Goal: Information Seeking & Learning: Find specific fact

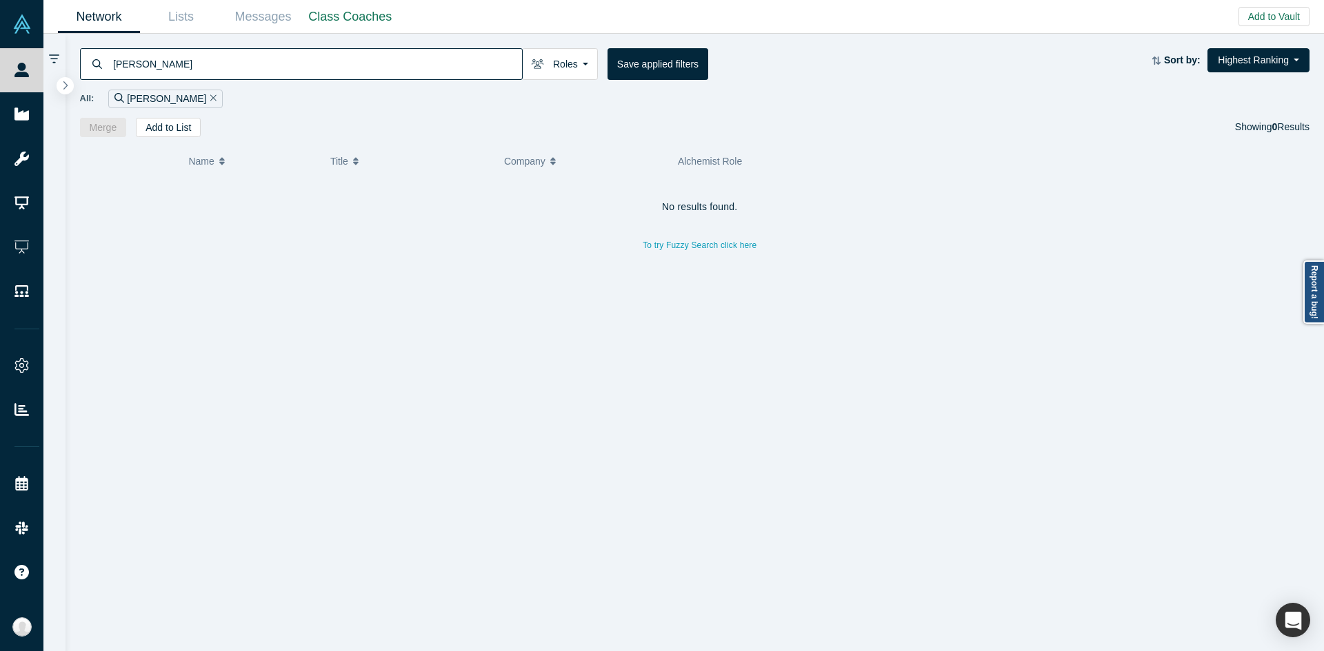
click at [256, 59] on input "[PERSON_NAME]" at bounding box center [317, 64] width 410 height 32
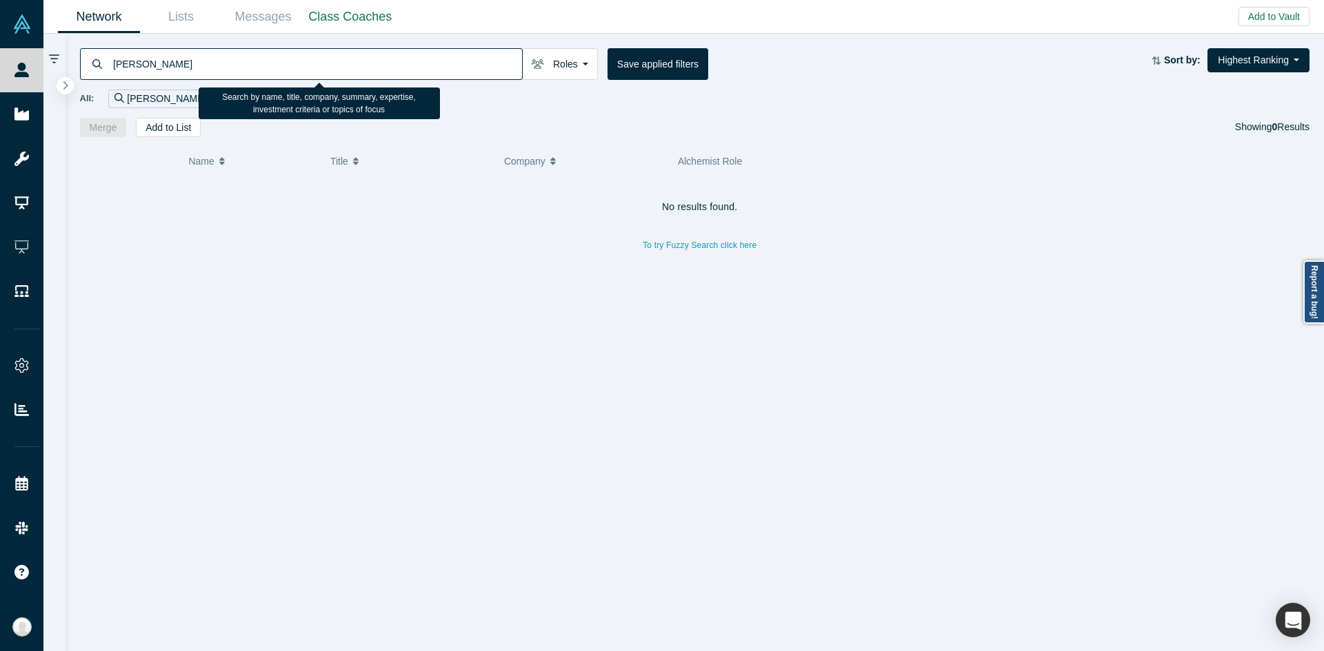
click at [256, 59] on input "[PERSON_NAME]" at bounding box center [317, 64] width 410 height 32
paste input "[PERSON_NAME]"
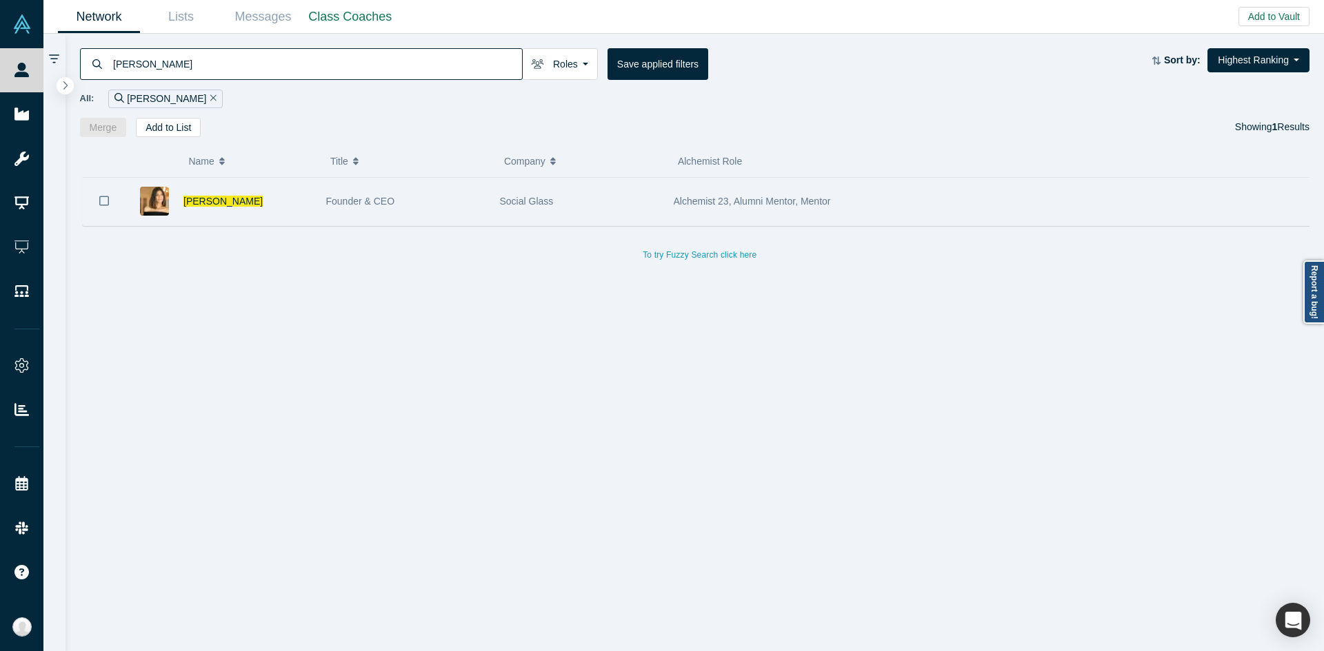
click at [438, 211] on div "Founder & CEO" at bounding box center [405, 202] width 159 height 48
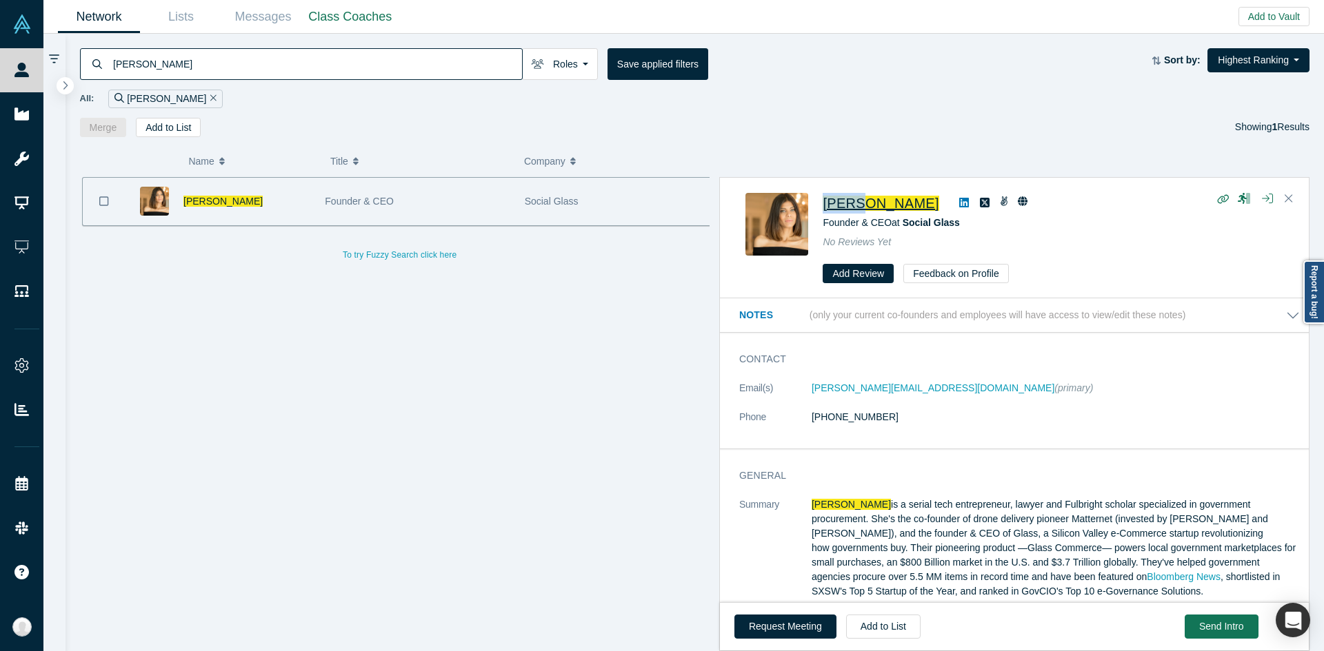
drag, startPoint x: 818, startPoint y: 205, endPoint x: 855, endPoint y: 208, distance: 36.6
click at [855, 208] on div "[PERSON_NAME] Founder & CEO at Social Glass No Reviews Yet Add Review Feedback …" at bounding box center [1016, 238] width 542 height 91
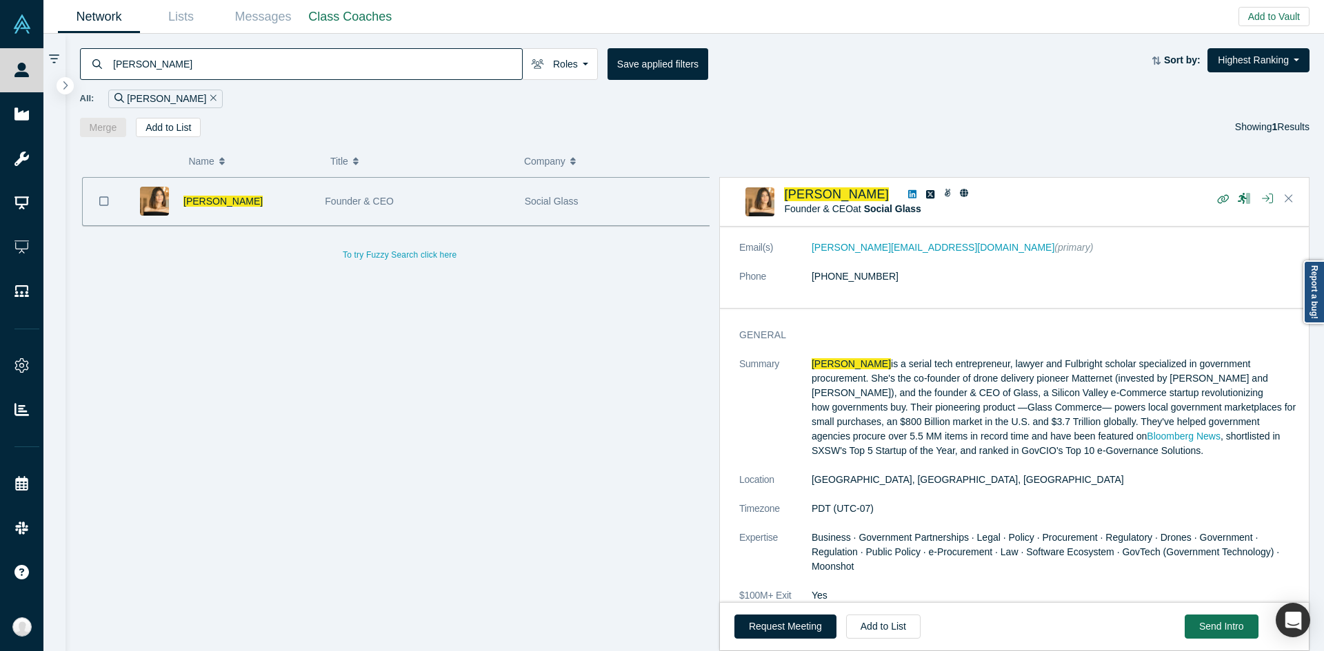
click at [443, 74] on input "[PERSON_NAME]" at bounding box center [317, 64] width 410 height 32
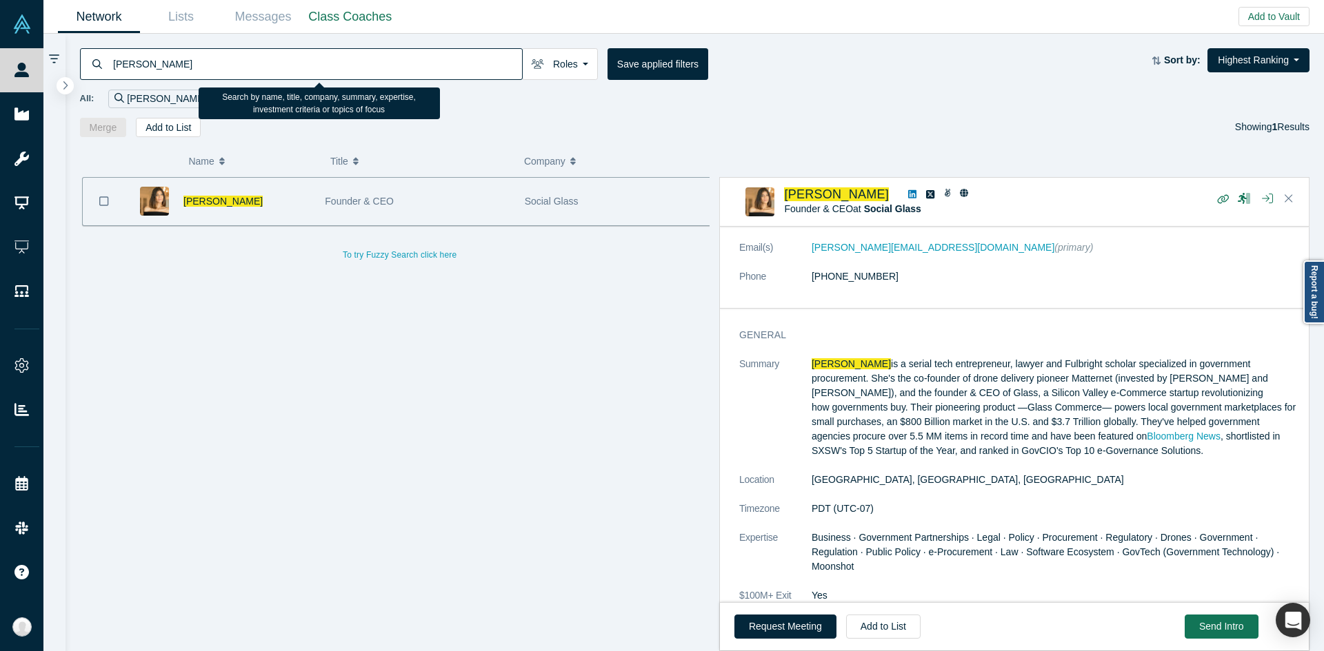
click at [442, 74] on input "[PERSON_NAME]" at bounding box center [317, 64] width 410 height 32
paste input "[PERSON_NAME]"
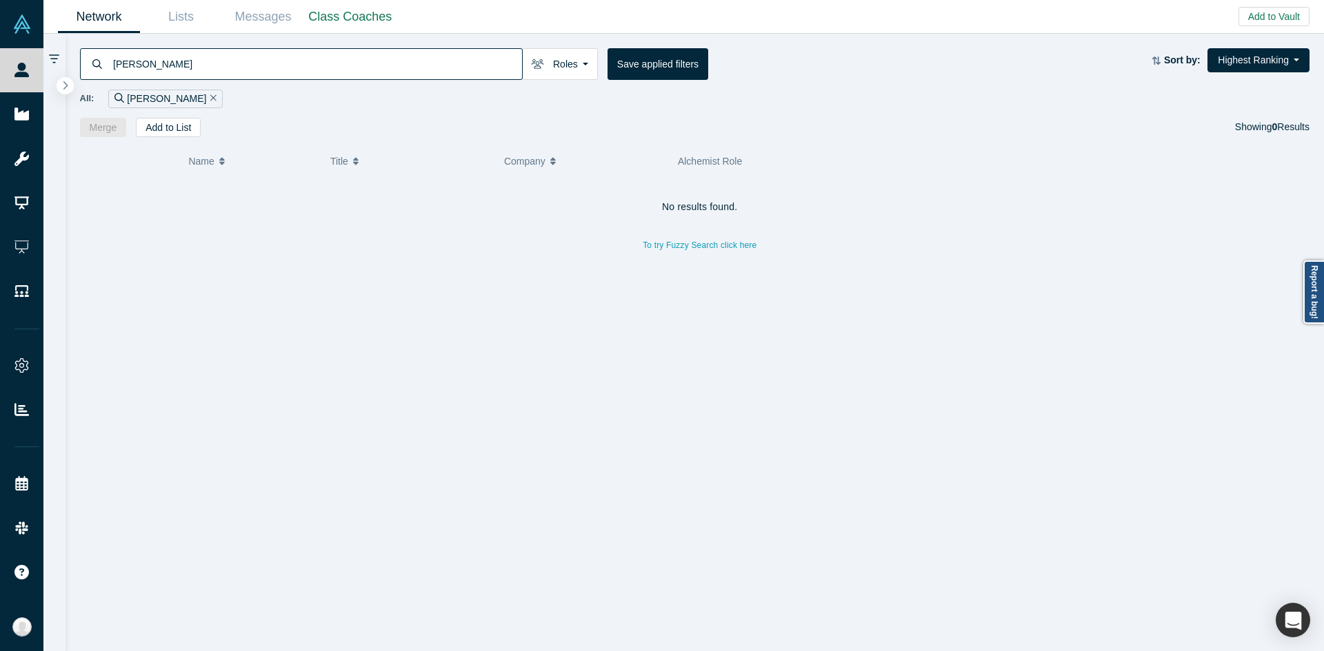
click at [156, 61] on input "[PERSON_NAME]" at bounding box center [317, 64] width 410 height 32
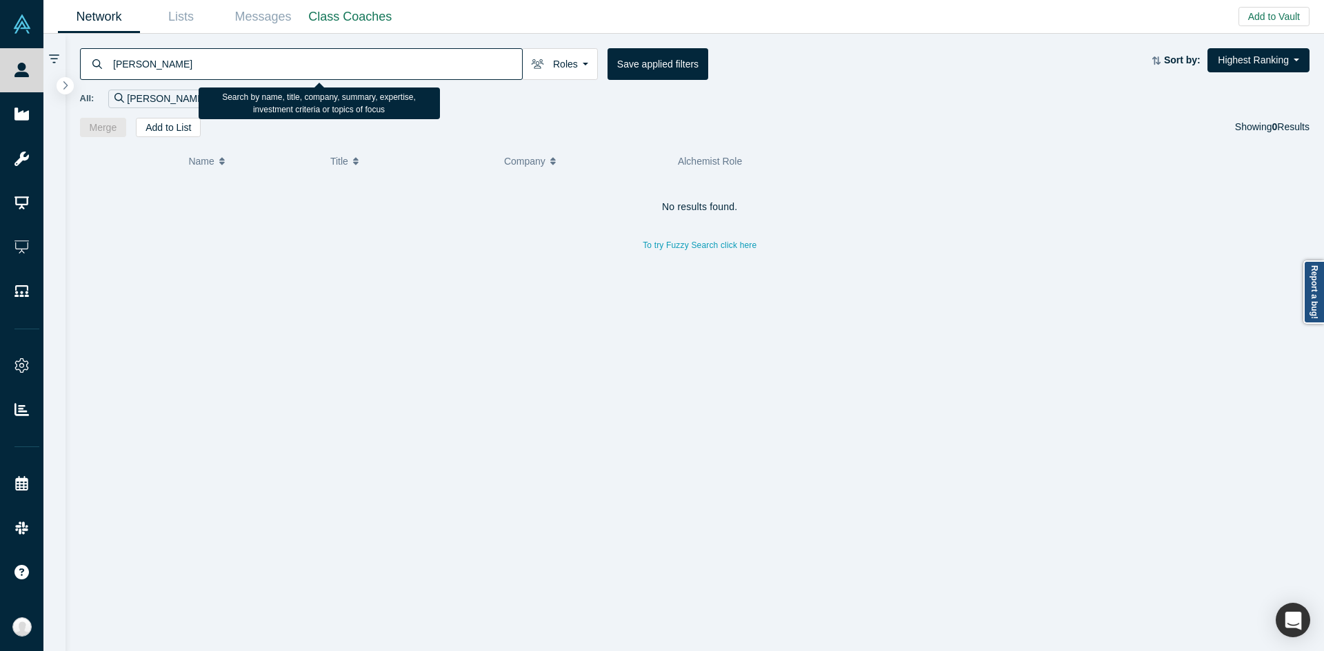
click at [156, 62] on input "[PERSON_NAME]" at bounding box center [317, 64] width 410 height 32
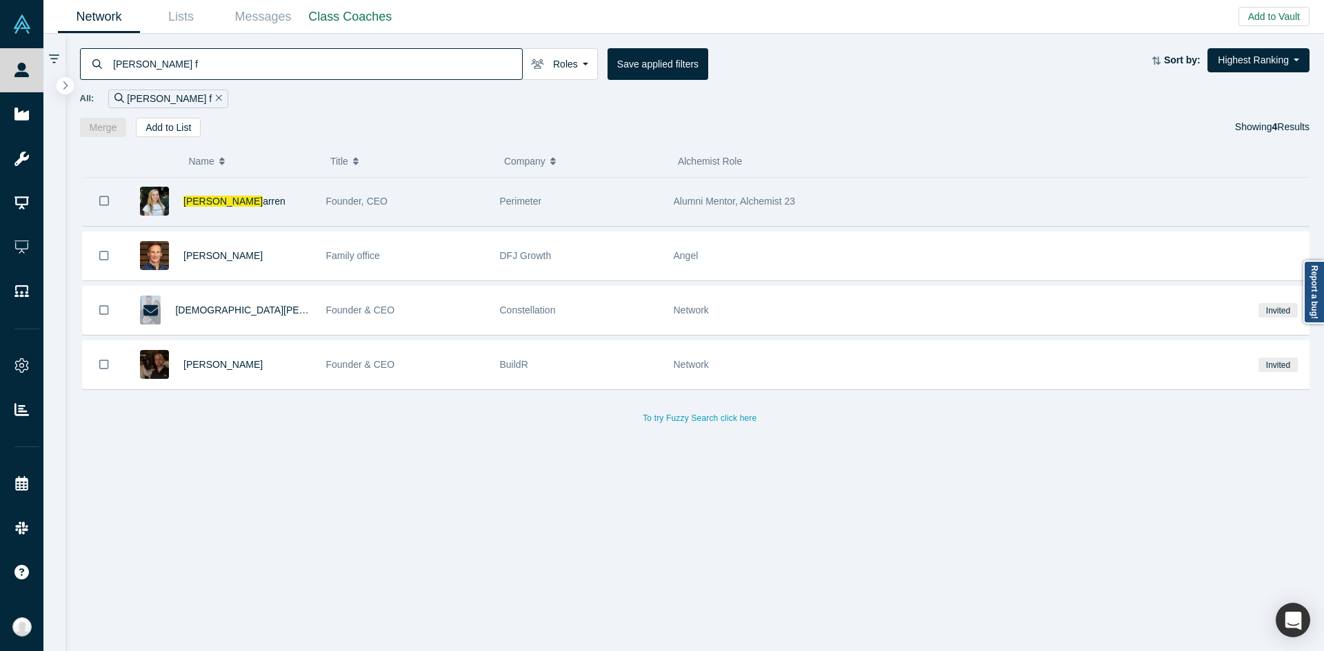
click at [383, 197] on span "Founder, CEO" at bounding box center [357, 201] width 62 height 11
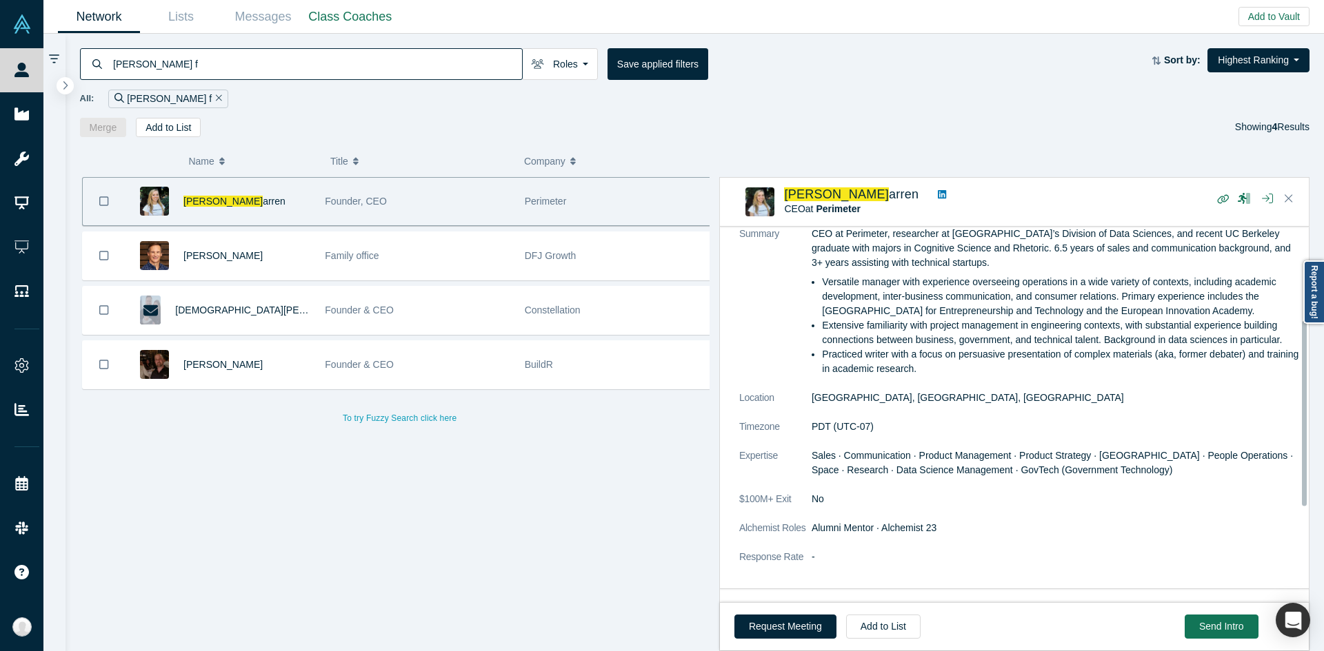
scroll to position [207, 0]
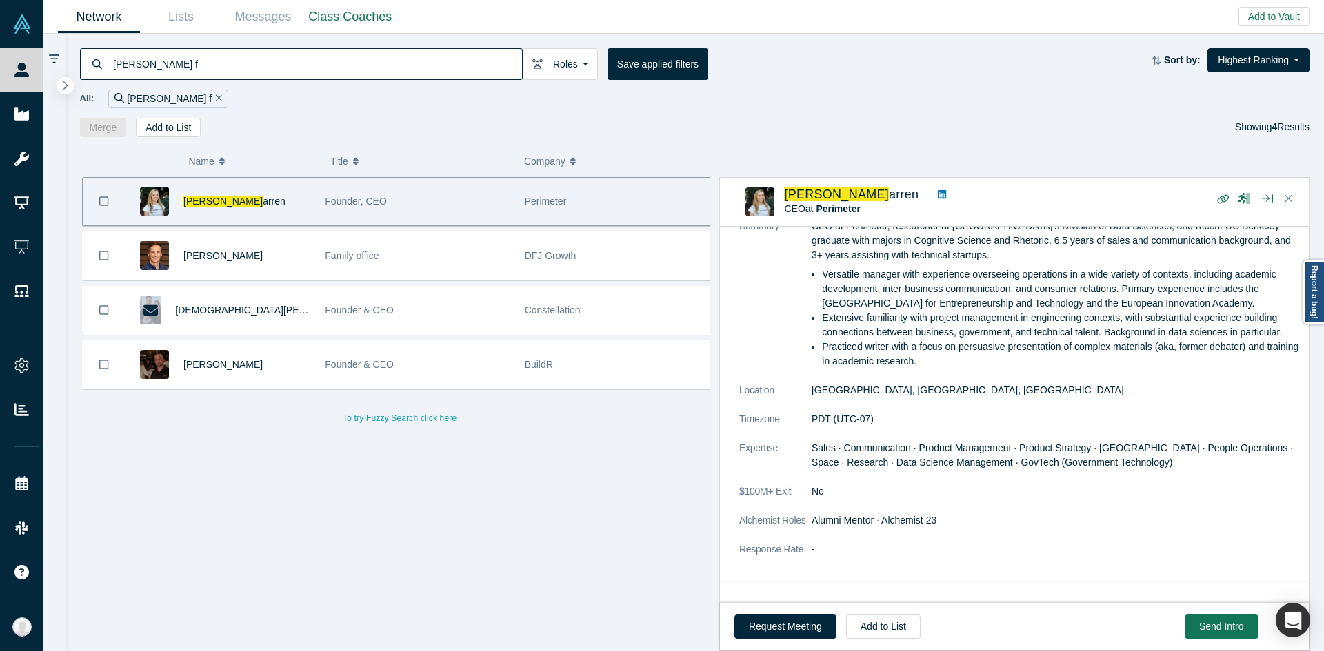
click at [498, 72] on input "[PERSON_NAME] f" at bounding box center [317, 64] width 410 height 32
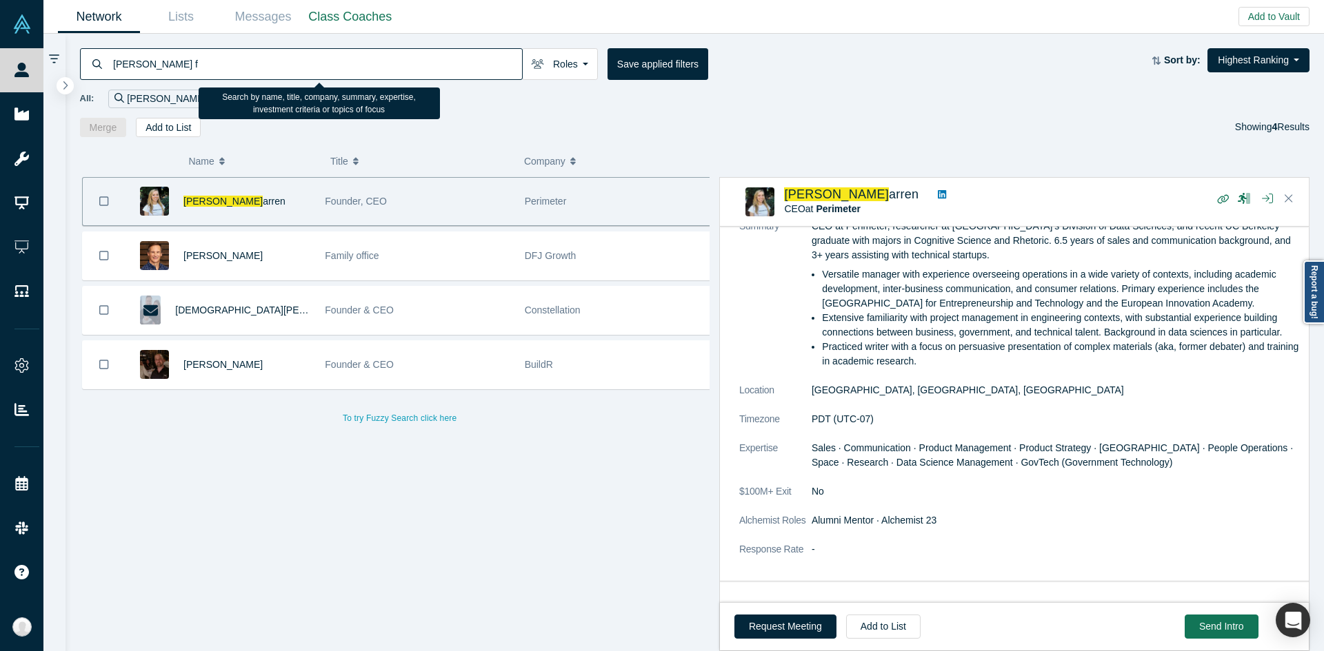
click at [498, 72] on input "[PERSON_NAME] f" at bounding box center [317, 64] width 410 height 32
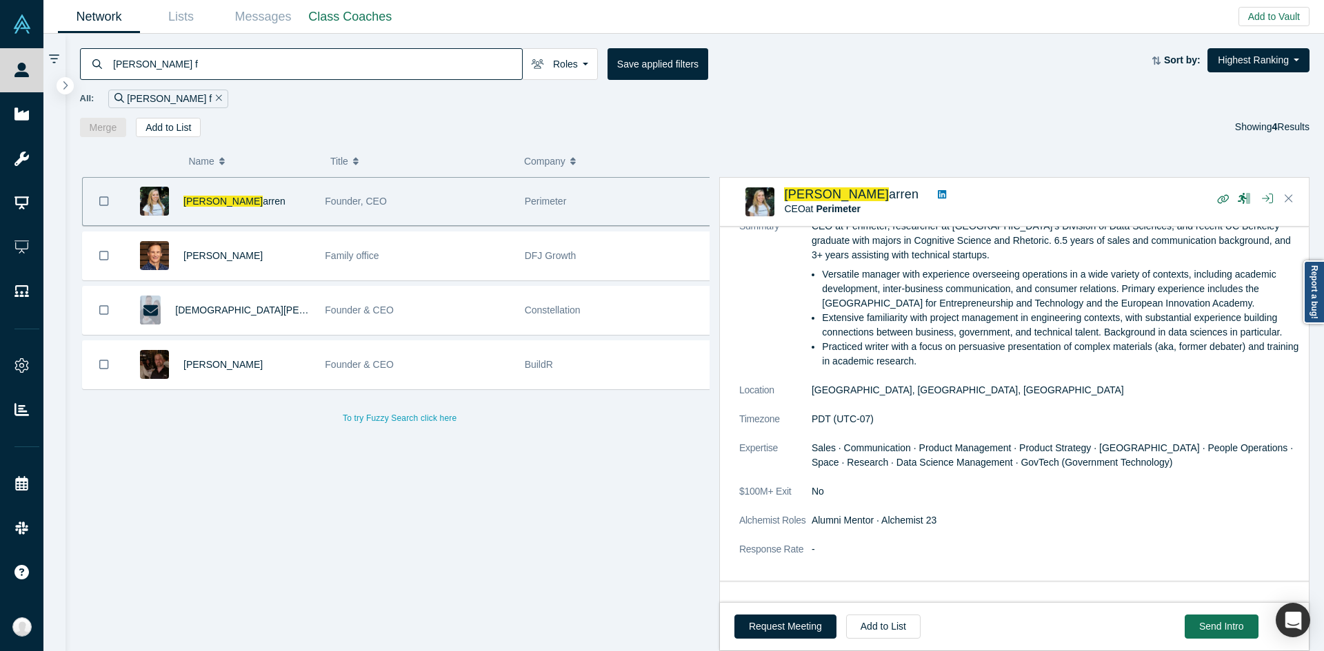
click at [560, 220] on div "Perimeter" at bounding box center [617, 202] width 185 height 48
click at [481, 52] on input "[PERSON_NAME] f" at bounding box center [317, 64] width 410 height 32
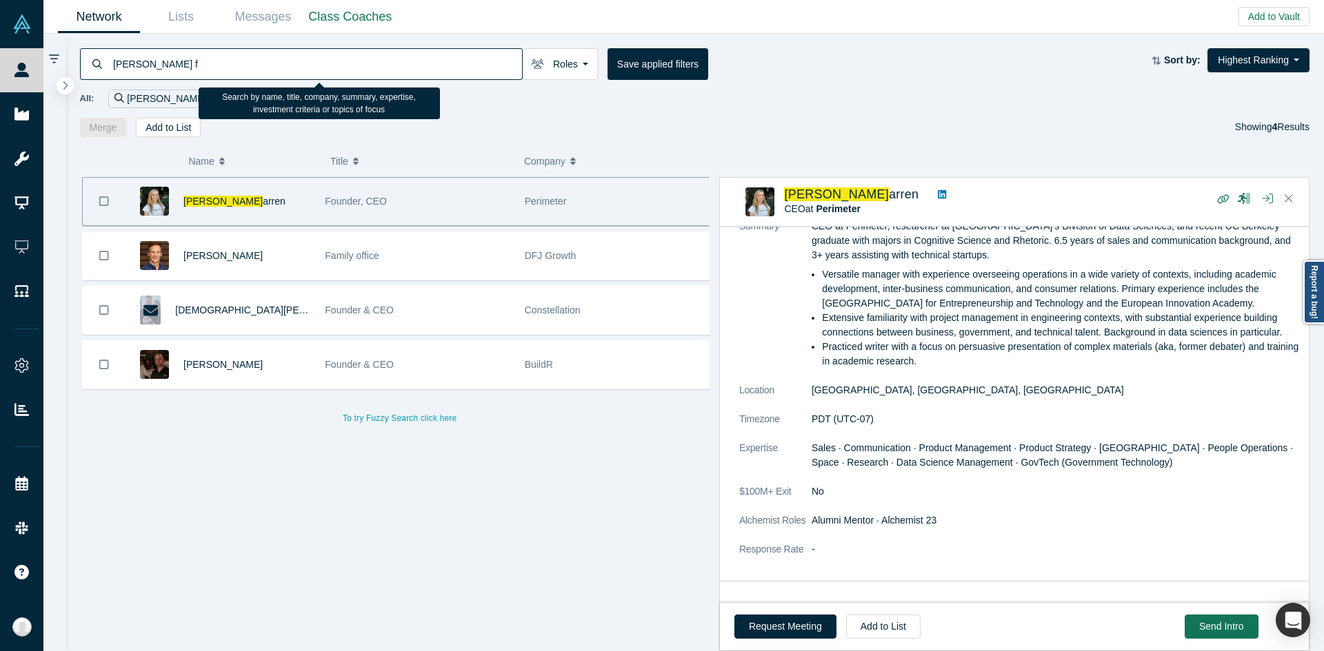
click at [481, 52] on input "[PERSON_NAME] f" at bounding box center [317, 64] width 410 height 32
click at [482, 49] on input "[PERSON_NAME] f" at bounding box center [317, 64] width 410 height 32
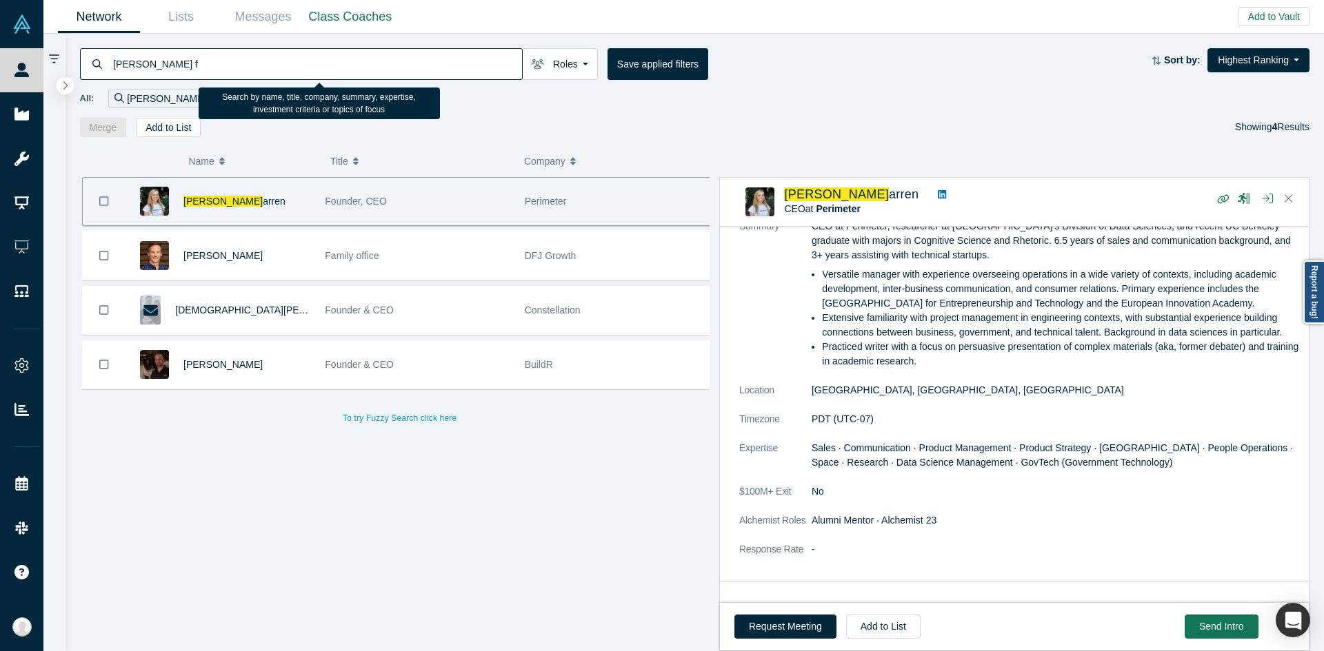
paste input "[PERSON_NAME]"
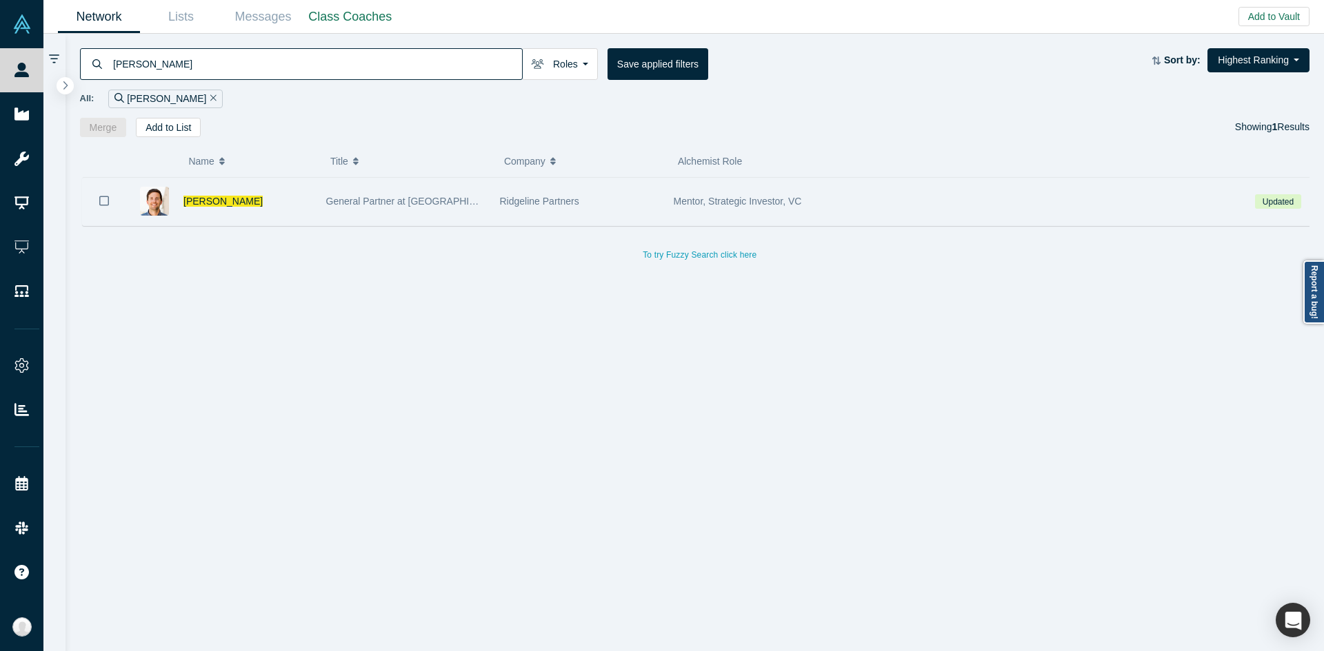
click at [327, 192] on div "General Partner at [GEOGRAPHIC_DATA]" at bounding box center [405, 202] width 159 height 48
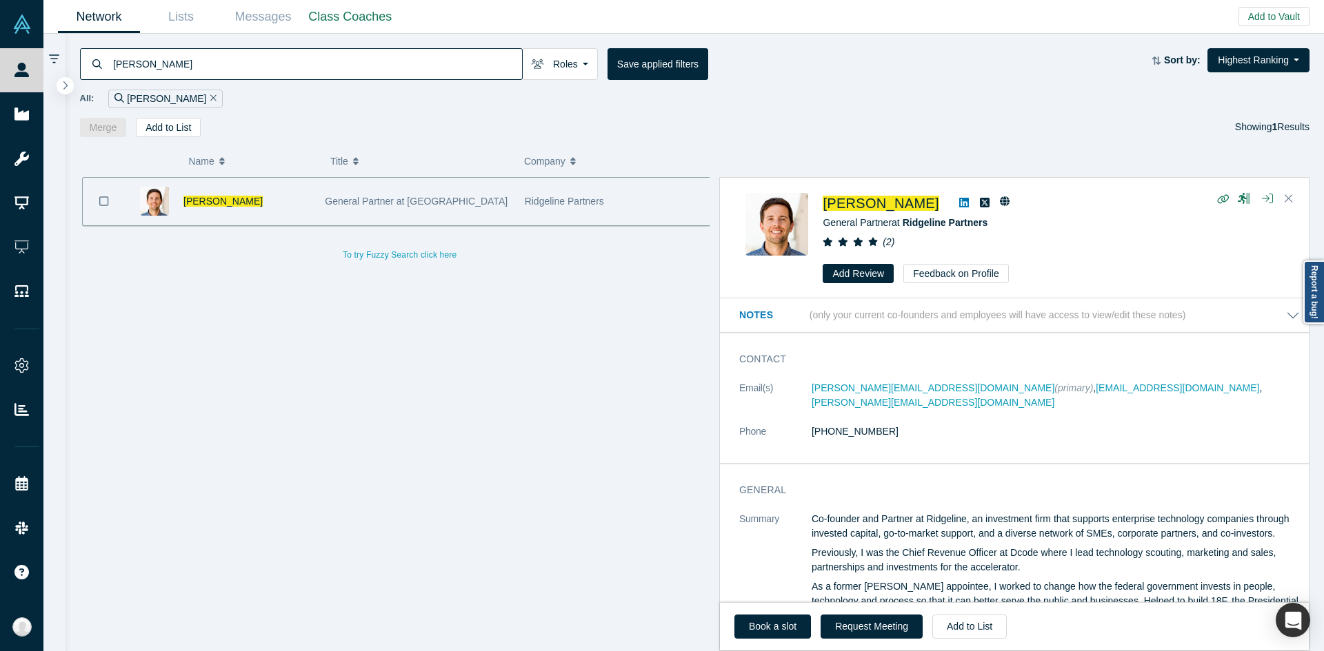
click at [489, 71] on input "[PERSON_NAME]" at bounding box center [317, 64] width 410 height 32
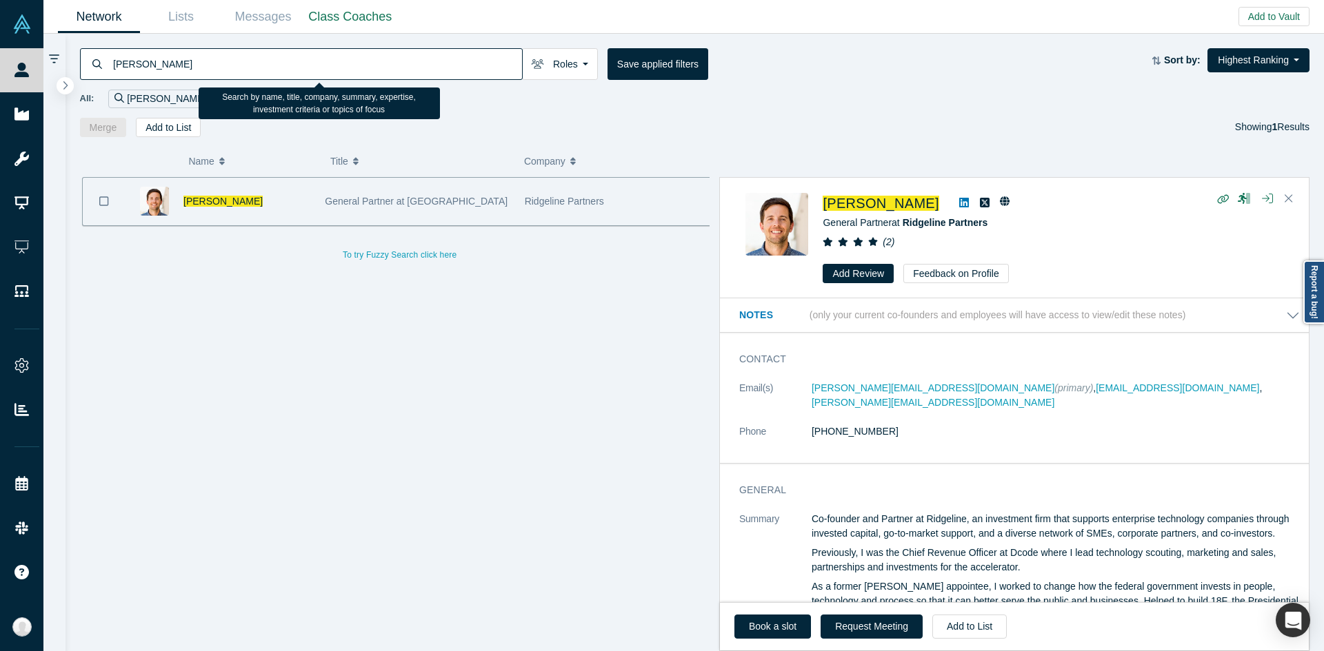
paste input "[PERSON_NAME]"
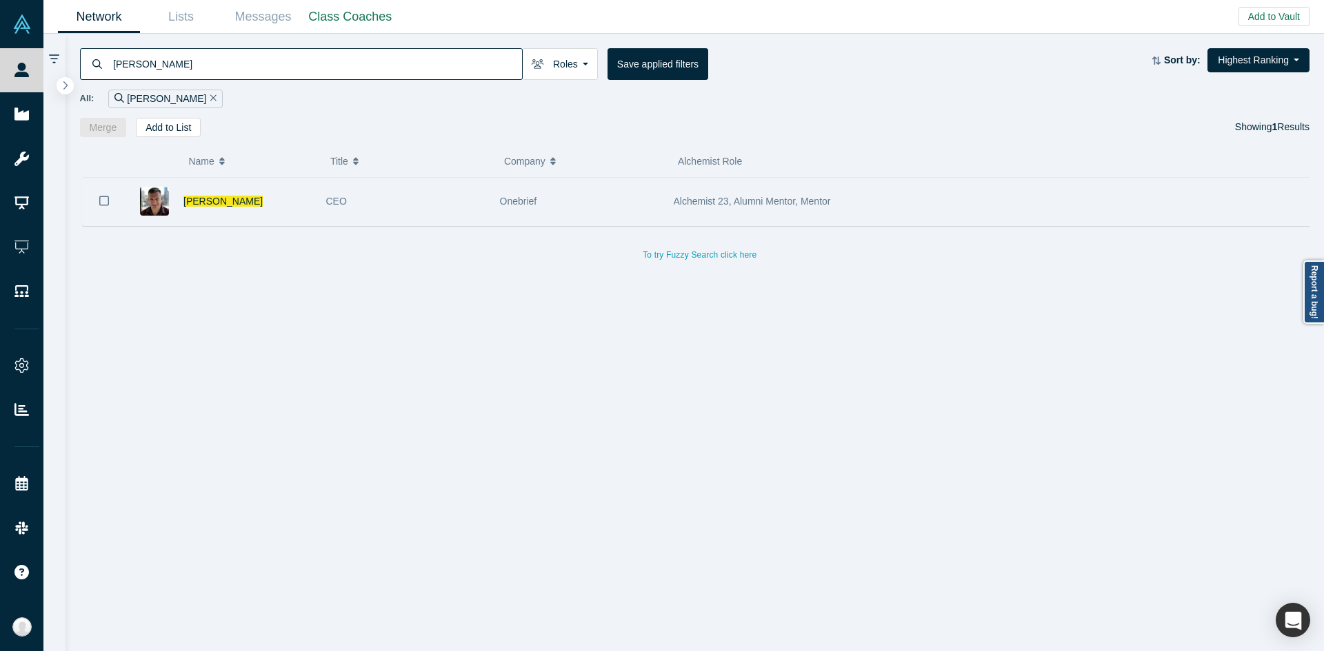
click at [349, 215] on div "CEO" at bounding box center [405, 202] width 159 height 48
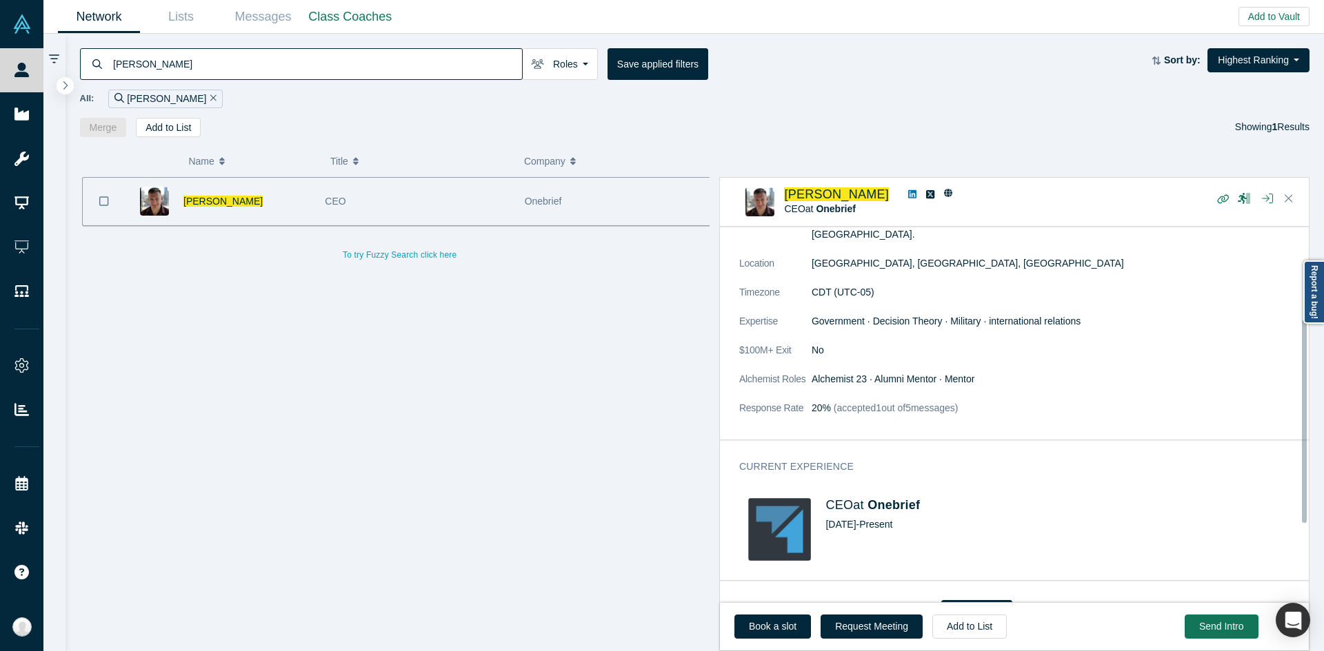
scroll to position [316, 0]
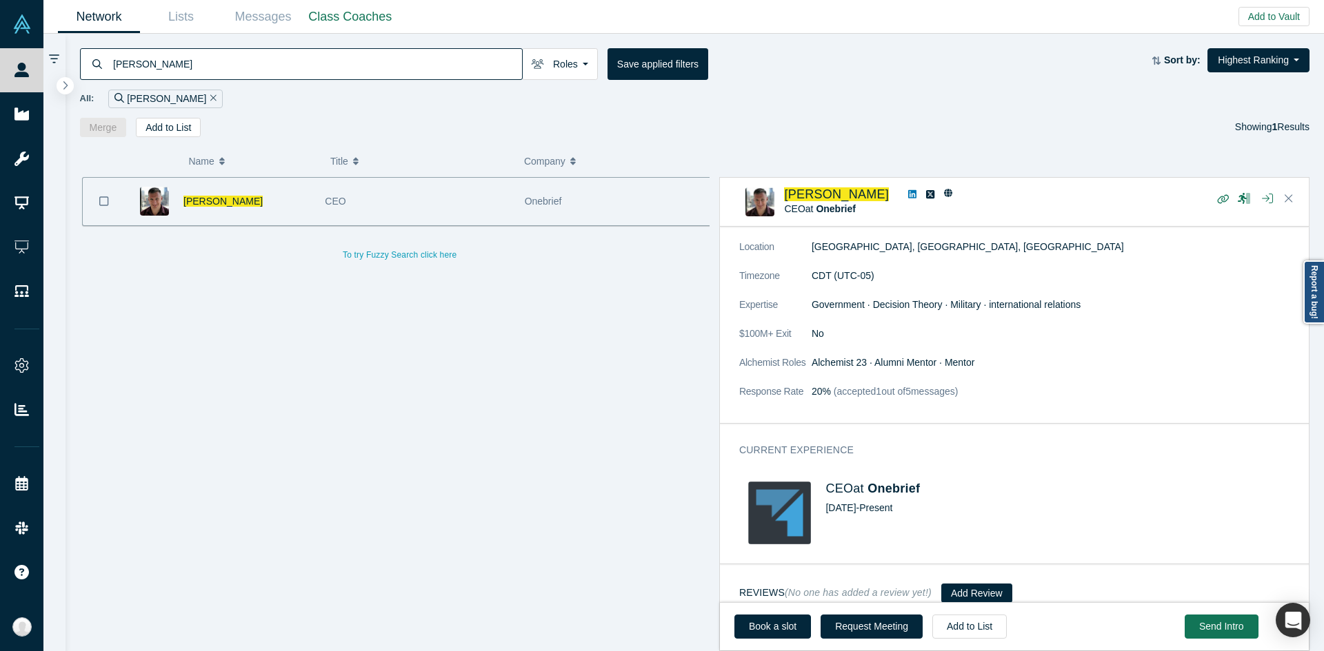
click at [435, 61] on input "[PERSON_NAME]" at bounding box center [317, 64] width 410 height 32
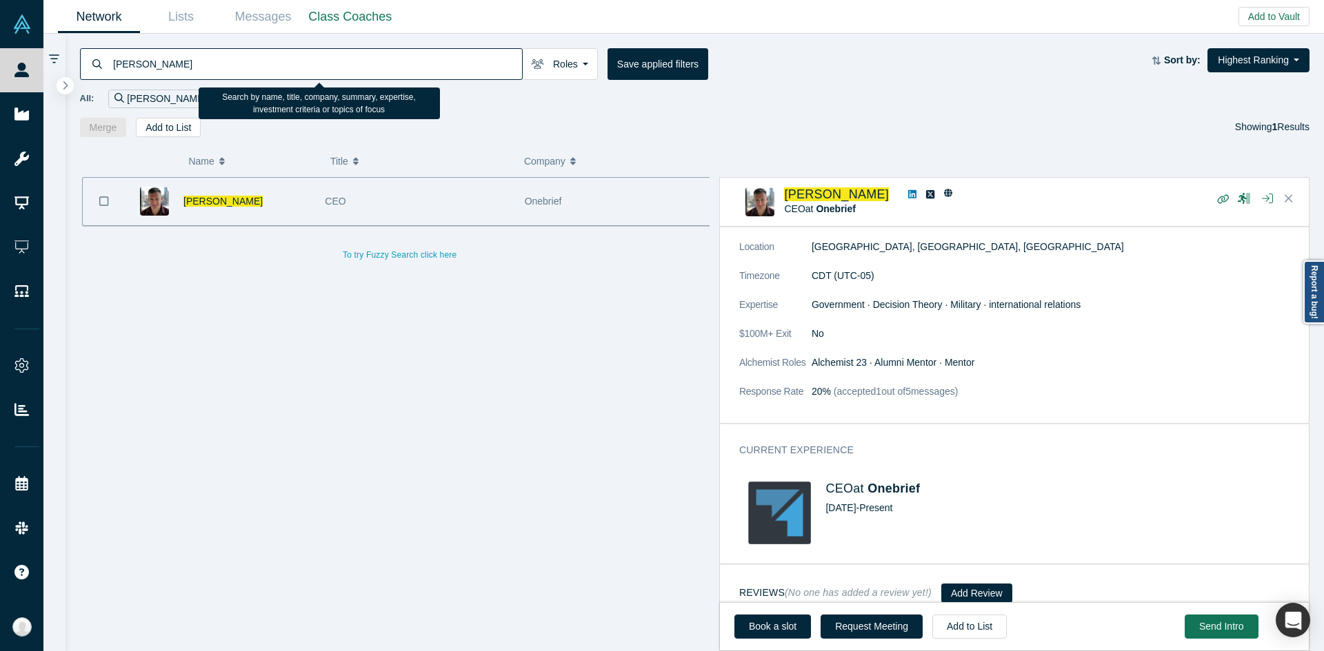
click at [435, 61] on input "[PERSON_NAME]" at bounding box center [317, 64] width 410 height 32
paste input "Haithem [GEOGRAPHIC_DATA]"
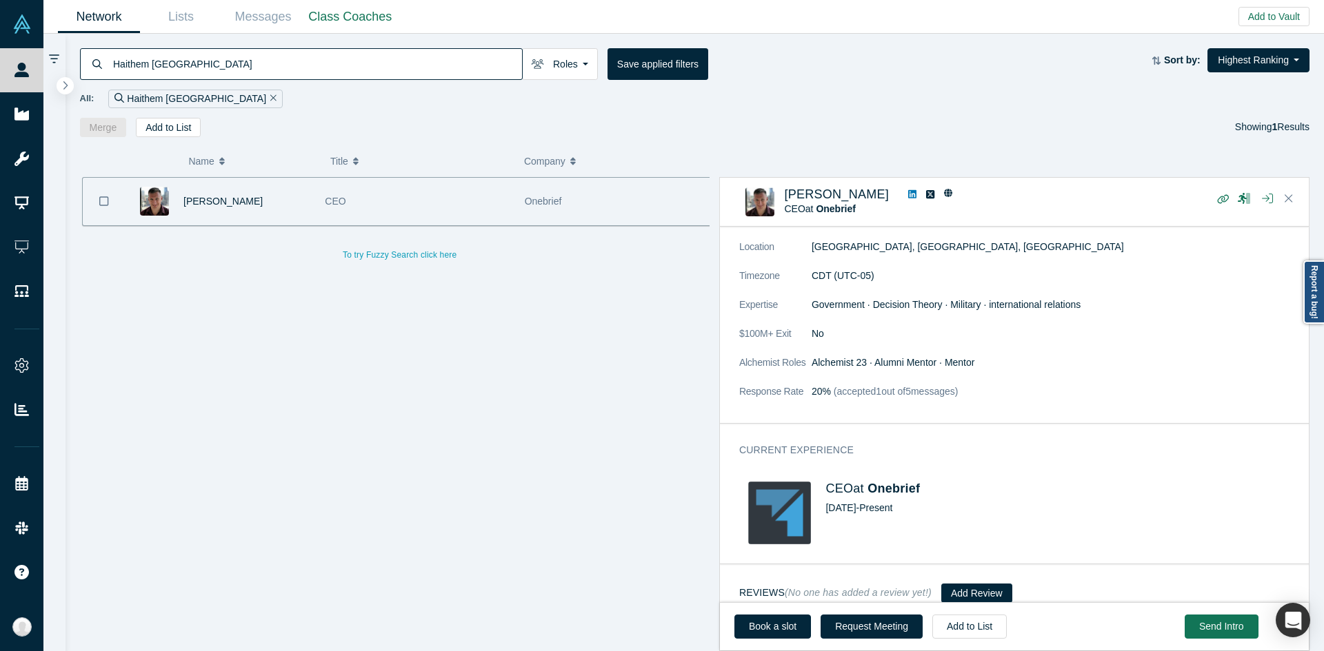
type input "Haithem [GEOGRAPHIC_DATA]"
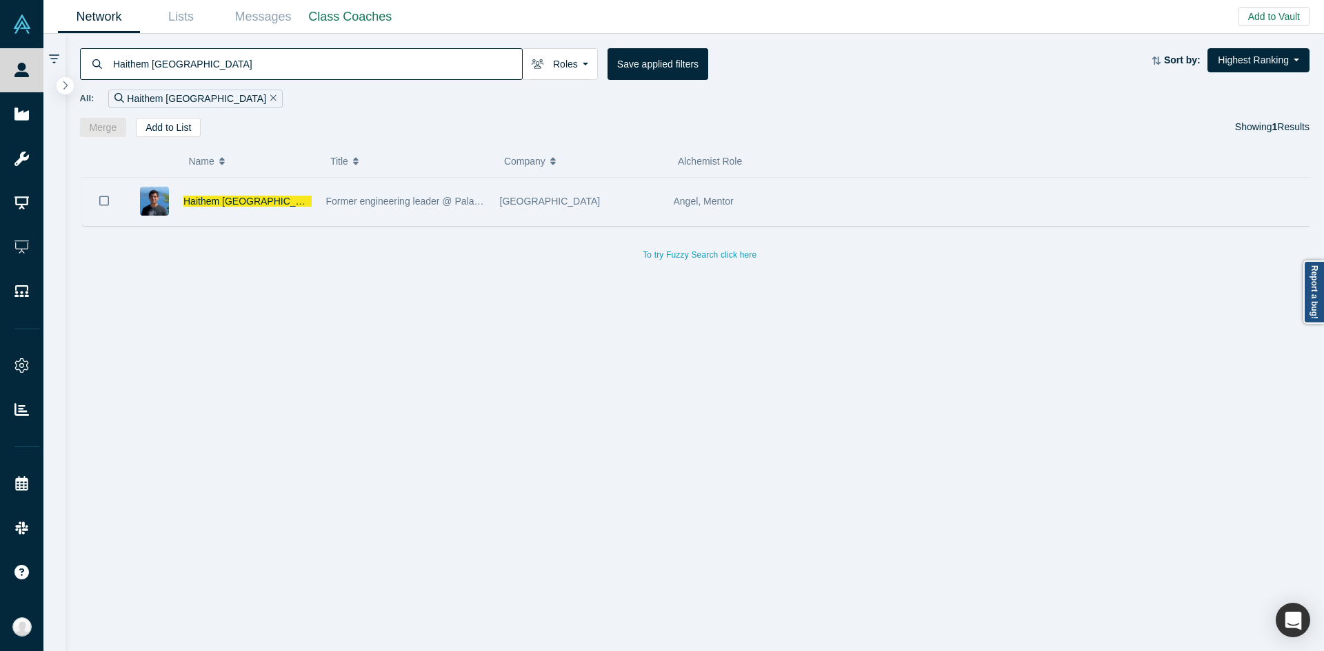
click at [586, 214] on div "[GEOGRAPHIC_DATA]" at bounding box center [579, 202] width 159 height 48
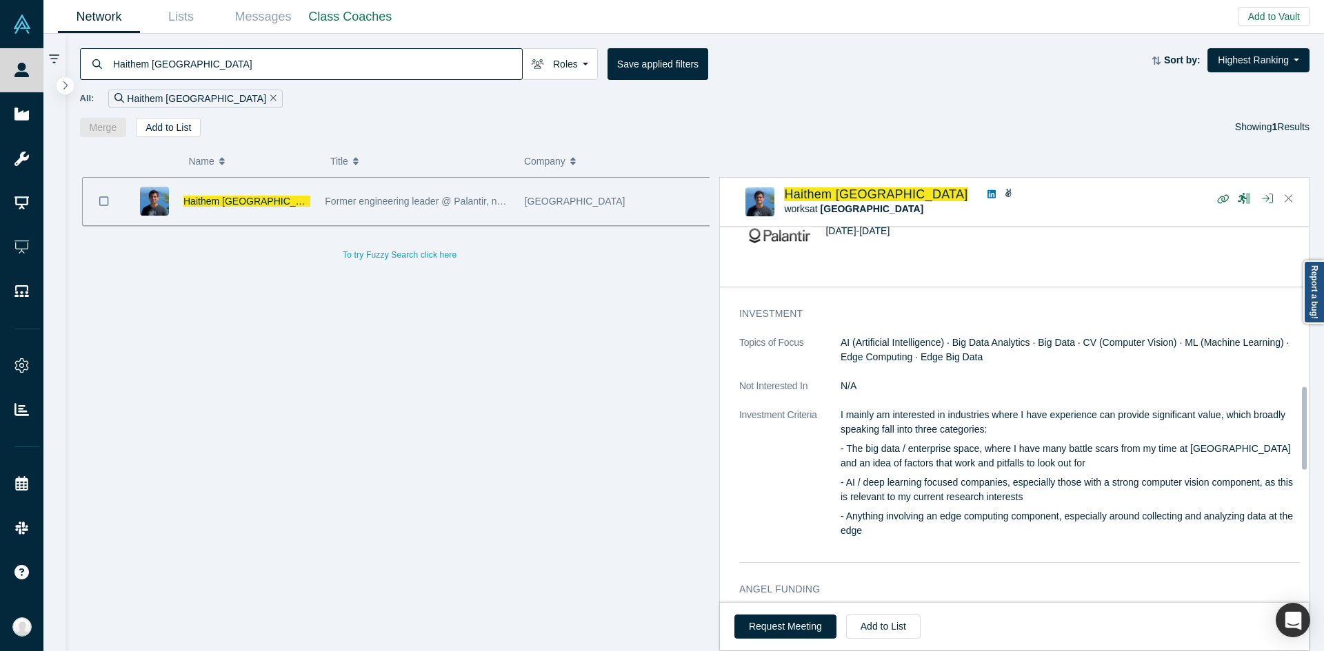
scroll to position [827, 0]
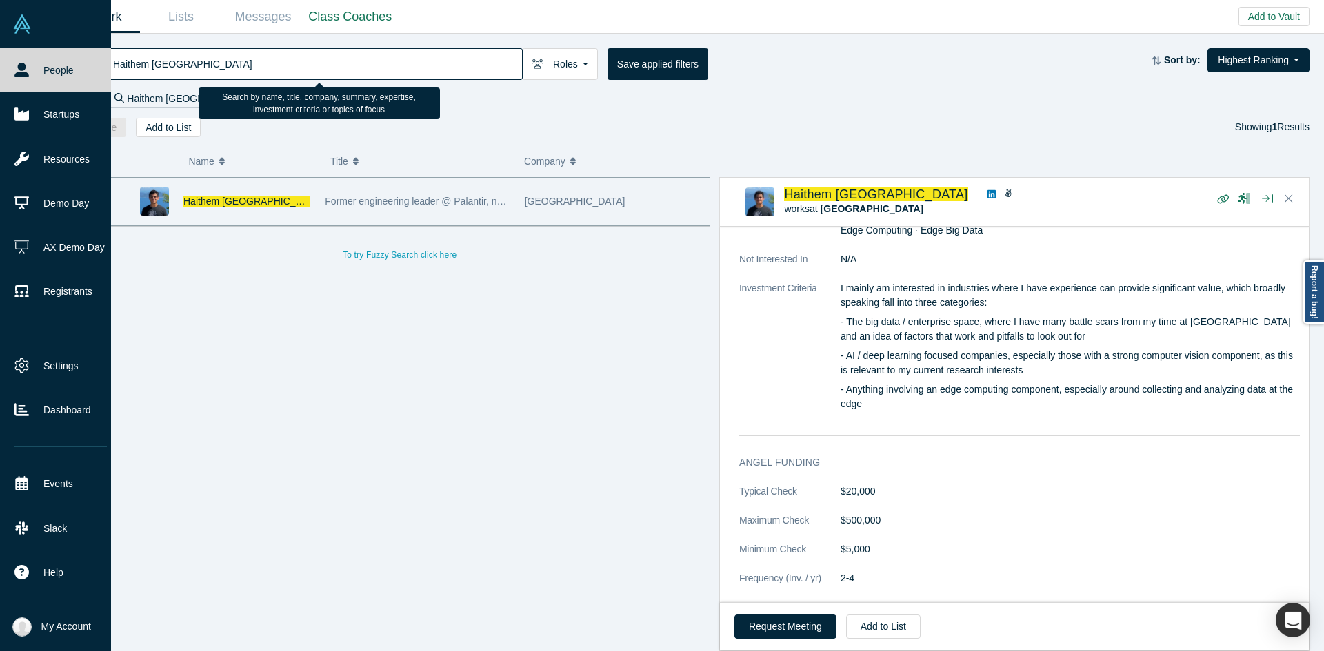
drag, startPoint x: 305, startPoint y: 62, endPoint x: 0, endPoint y: 82, distance: 305.3
click at [0, 82] on div "People Startups Resources Demo Day AX Demo Day Registrants Settings Dashboard E…" at bounding box center [662, 325] width 1324 height 651
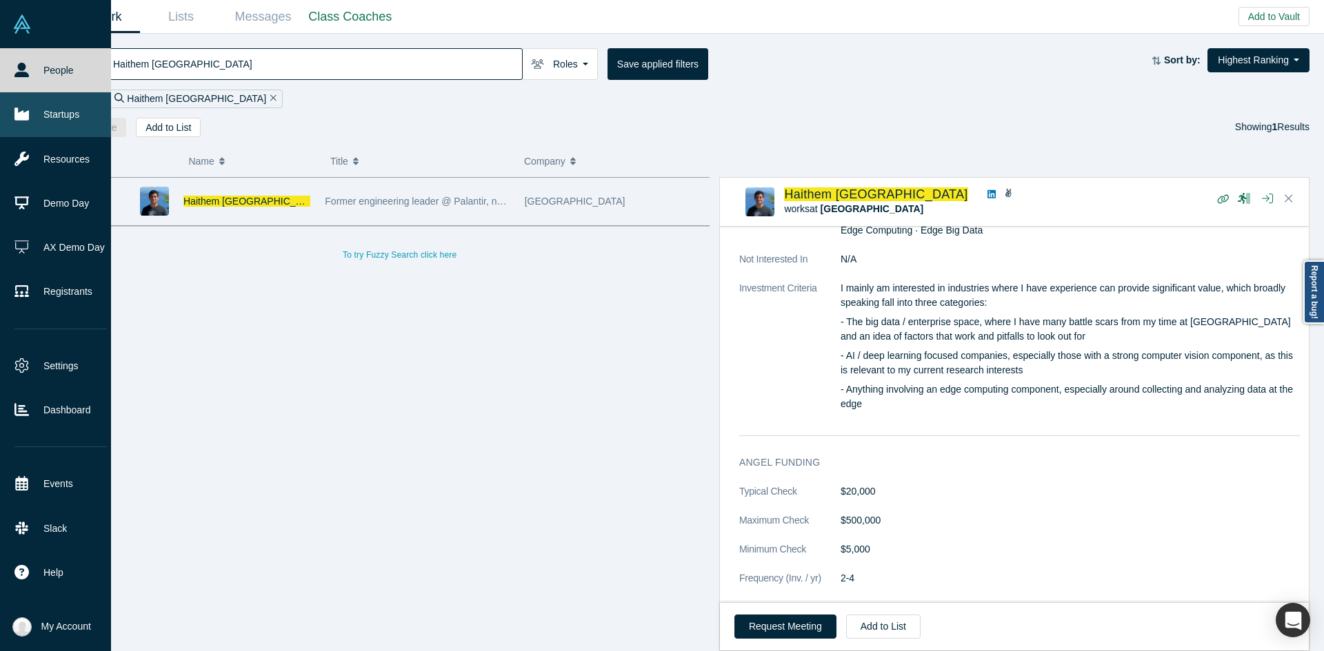
click at [21, 114] on icon at bounding box center [21, 114] width 14 height 12
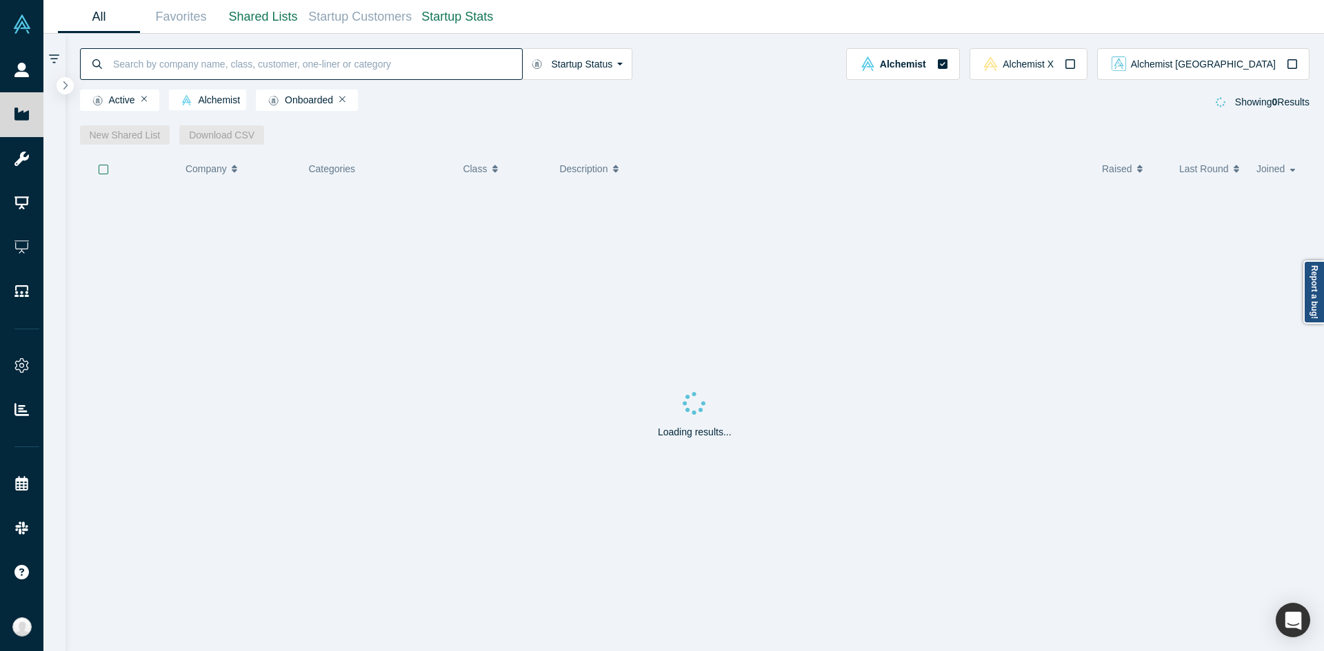
click at [181, 70] on input at bounding box center [317, 64] width 410 height 32
type input "platma"
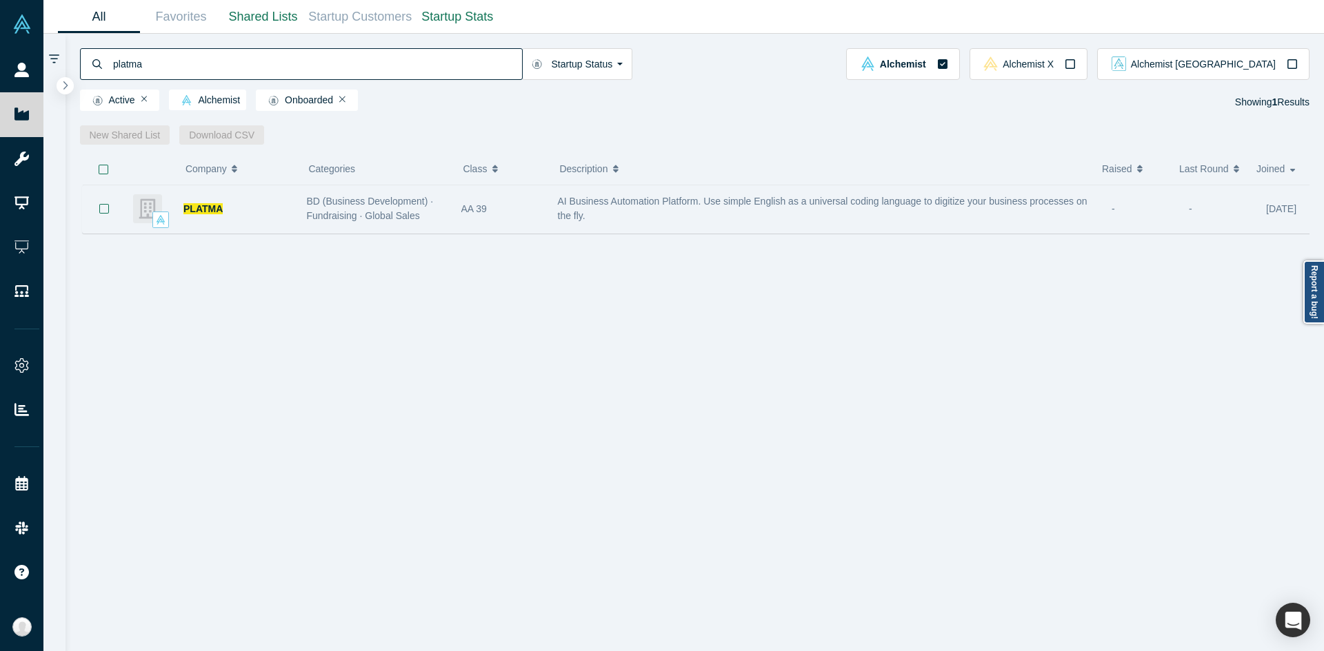
click at [269, 233] on div "PLATMA" at bounding box center [237, 209] width 109 height 48
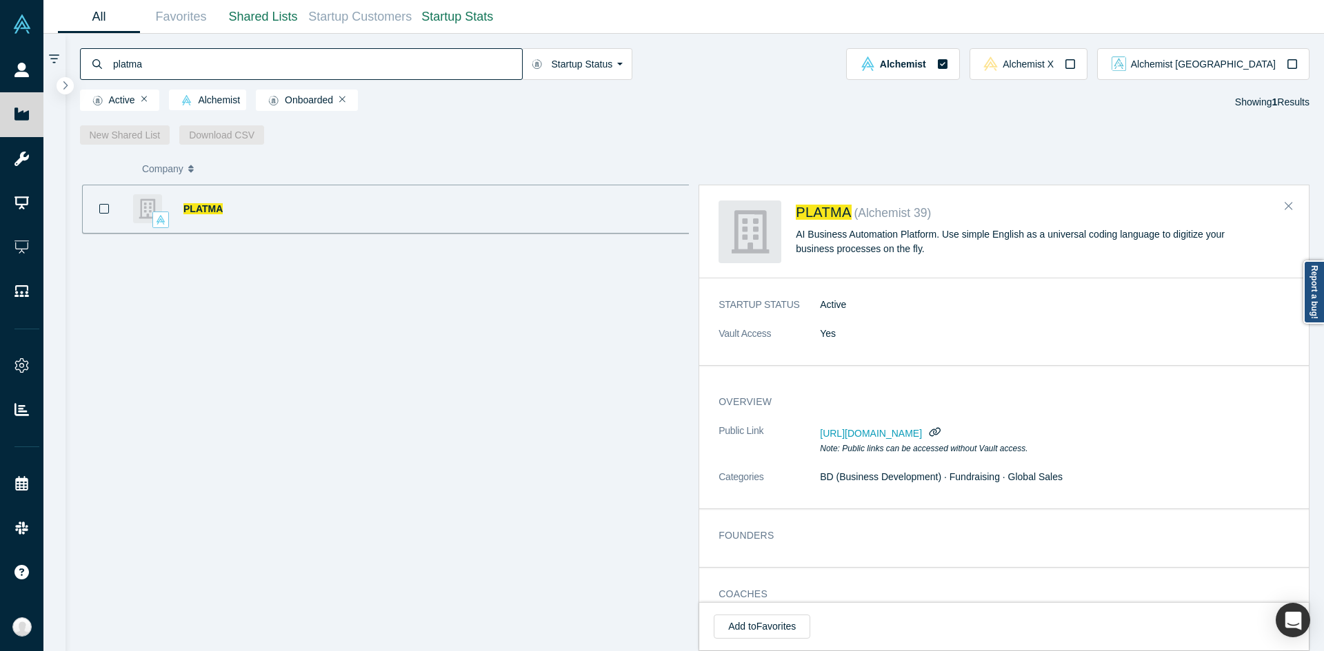
click at [924, 360] on div "STARTUP STATUS Active Vault Access Yes" at bounding box center [1009, 326] width 620 height 77
click at [1055, 236] on div "AI Business Automation Platform. Use simple English as a universal coding langu…" at bounding box center [1026, 241] width 460 height 29
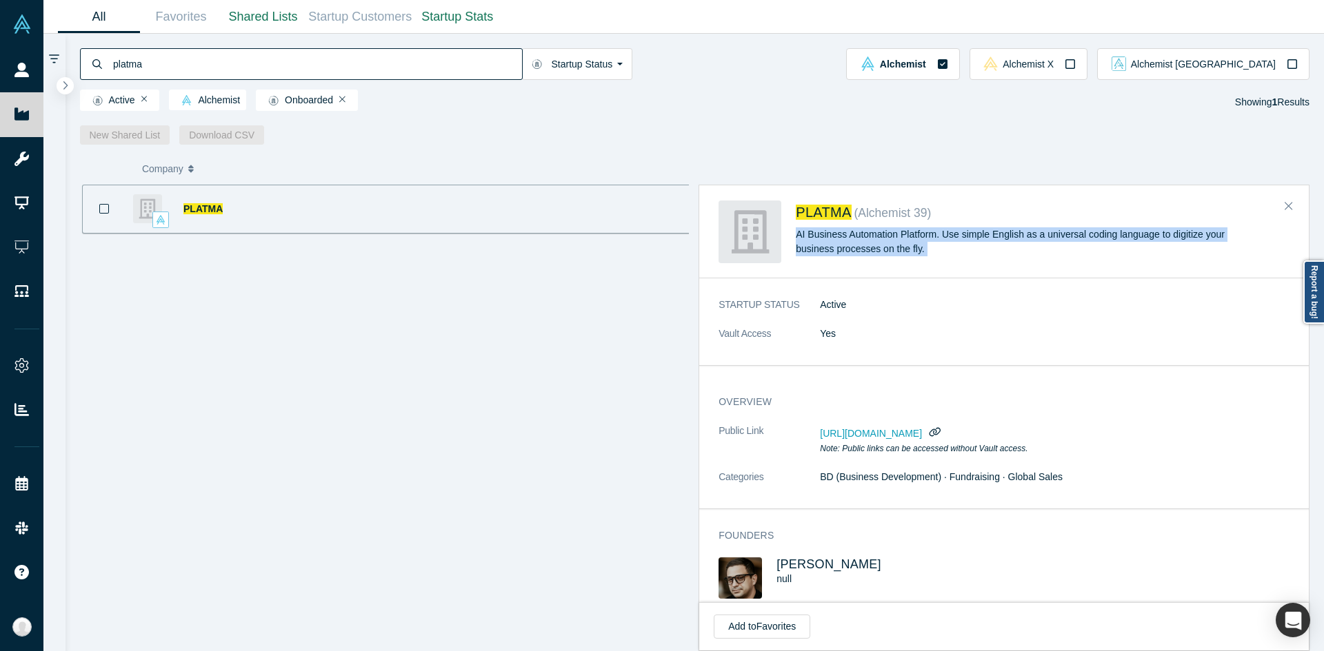
click at [1055, 236] on div "AI Business Automation Platform. Use simple English as a universal coding langu…" at bounding box center [1026, 241] width 460 height 29
drag, startPoint x: 908, startPoint y: 567, endPoint x: 778, endPoint y: 559, distance: 129.8
click at [778, 559] on h3 "[PERSON_NAME]" at bounding box center [877, 565] width 203 height 14
copy span "[PERSON_NAME]"
